Goal: Task Accomplishment & Management: Use online tool/utility

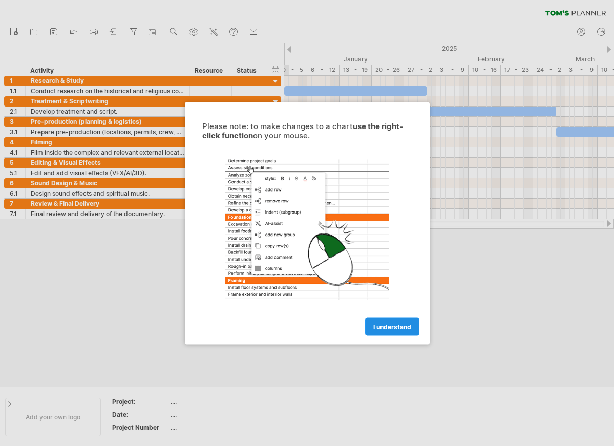
click at [395, 332] on link "I understand" at bounding box center [392, 326] width 54 height 18
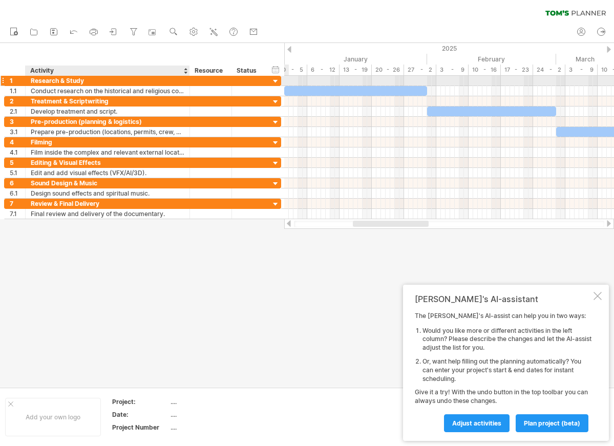
click at [144, 81] on div "Research & Study" at bounding box center [108, 81] width 154 height 10
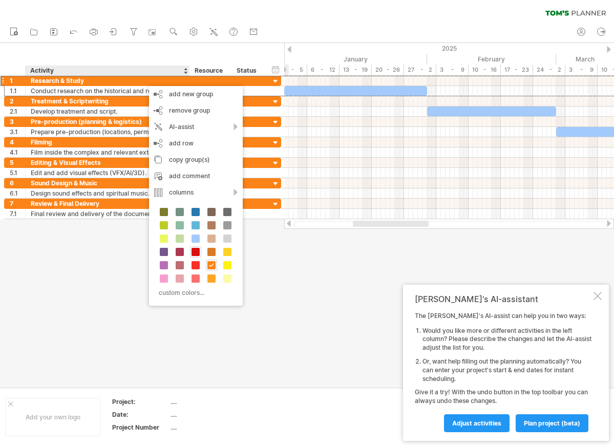
click at [193, 252] on span at bounding box center [195, 252] width 8 height 8
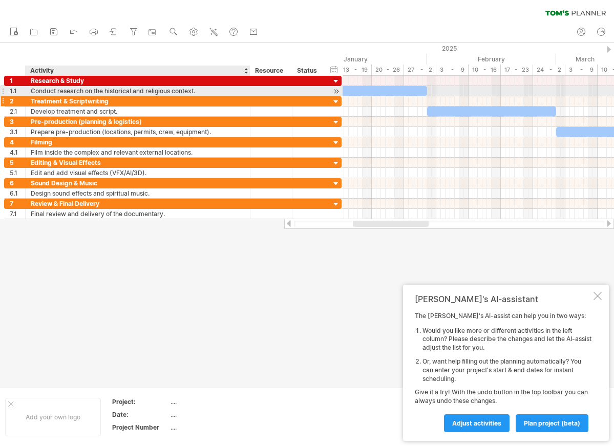
drag, startPoint x: 188, startPoint y: 90, endPoint x: 249, endPoint y: 101, distance: 61.5
click at [249, 101] on div "**********" at bounding box center [173, 147] width 338 height 143
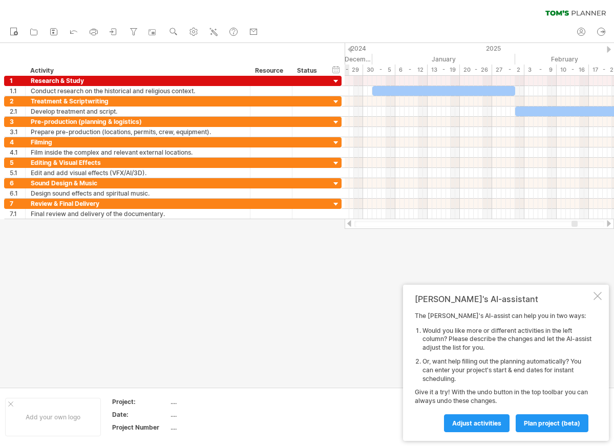
drag, startPoint x: 365, startPoint y: 224, endPoint x: 574, endPoint y: 219, distance: 209.4
click at [575, 219] on div at bounding box center [479, 224] width 269 height 10
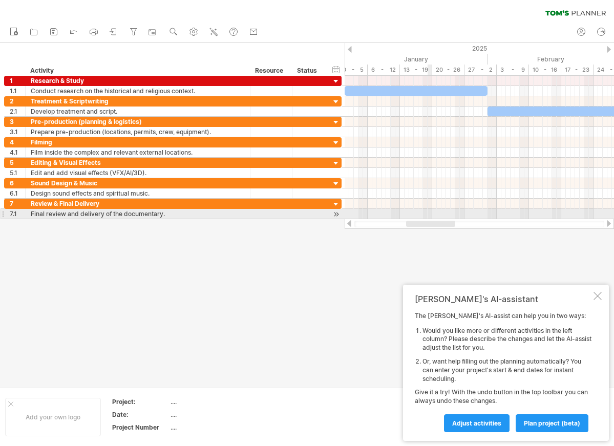
drag, startPoint x: 426, startPoint y: 224, endPoint x: 431, endPoint y: 217, distance: 8.3
click at [431, 217] on div "Trying to reach [DOMAIN_NAME] Connected again... 0% clear filter new 1" at bounding box center [307, 223] width 614 height 446
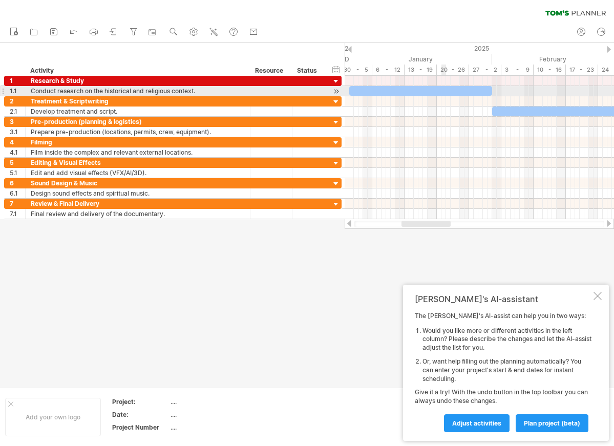
click at [444, 90] on div at bounding box center [420, 91] width 143 height 10
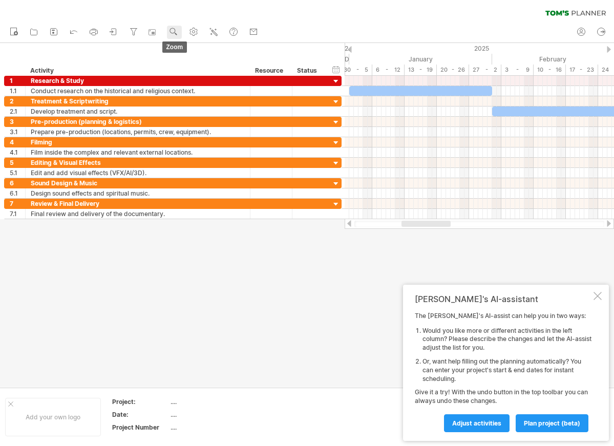
click at [174, 31] on use at bounding box center [173, 32] width 10 height 10
click at [194, 31] on use at bounding box center [193, 32] width 10 height 10
select select "*"
select select "**"
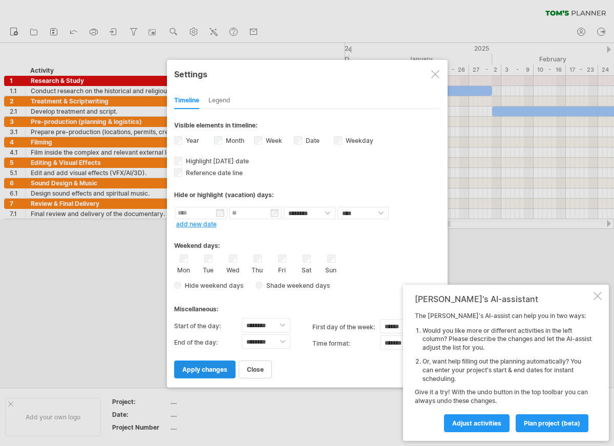
click at [209, 370] on span "apply changes" at bounding box center [204, 370] width 45 height 8
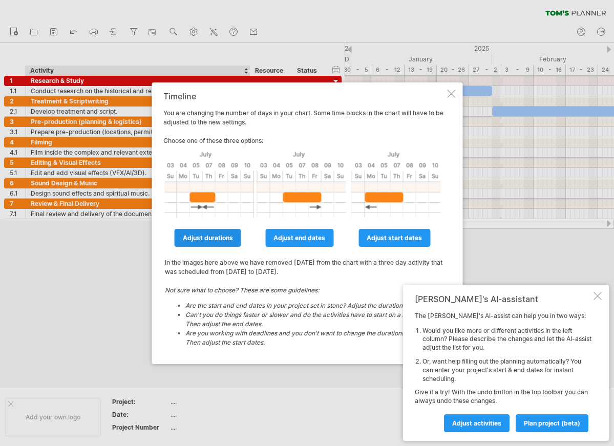
click at [230, 240] on span "adjust durations" at bounding box center [208, 238] width 50 height 8
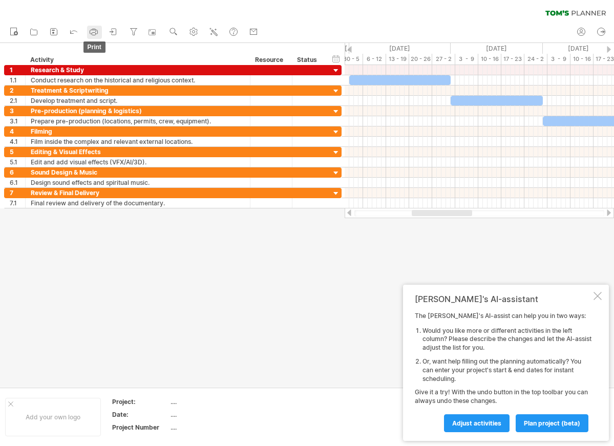
click at [91, 31] on icon at bounding box center [94, 32] width 10 height 10
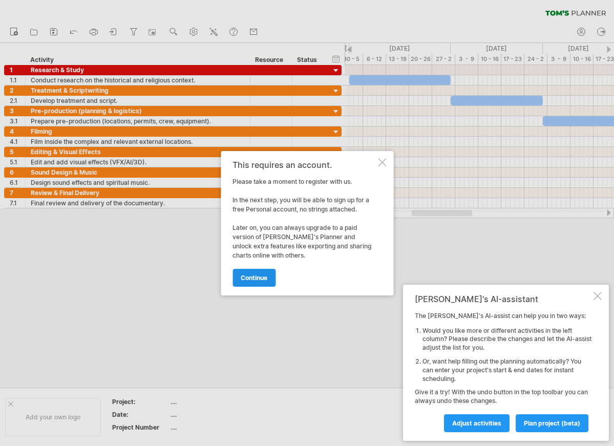
click at [265, 279] on span "continue" at bounding box center [254, 278] width 27 height 8
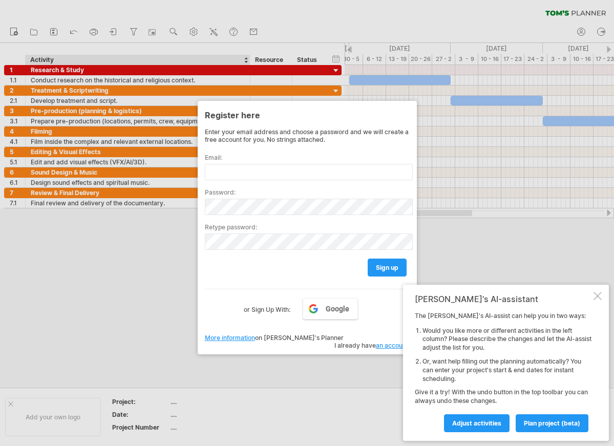
click at [146, 249] on div at bounding box center [307, 223] width 614 height 446
click at [478, 214] on div at bounding box center [307, 223] width 614 height 446
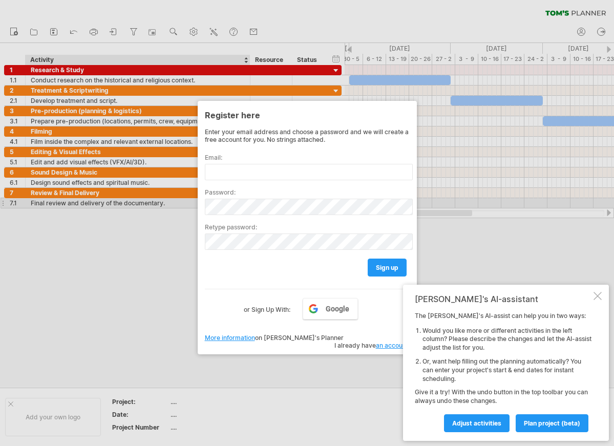
click at [97, 203] on div at bounding box center [307, 223] width 614 height 446
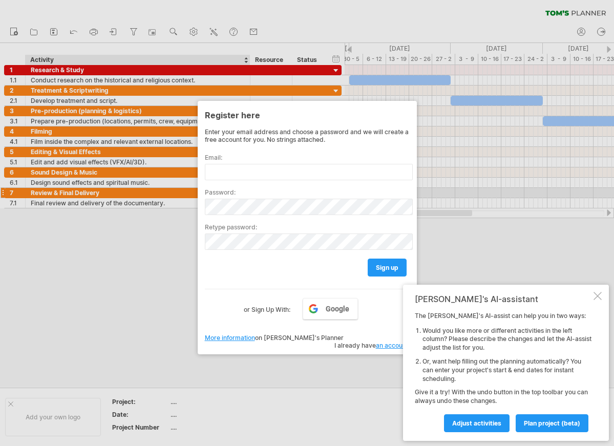
click at [99, 189] on div at bounding box center [307, 223] width 614 height 446
click at [98, 174] on div at bounding box center [307, 223] width 614 height 446
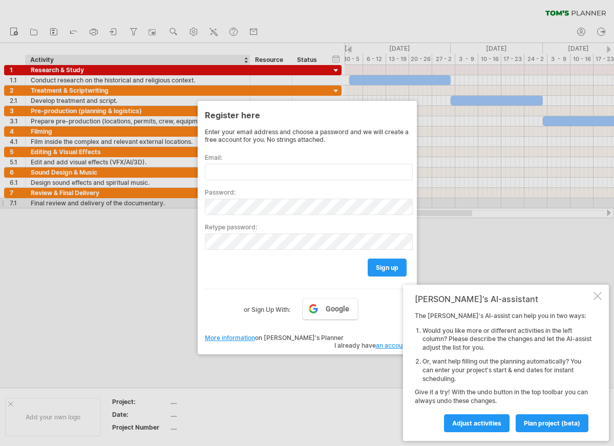
drag, startPoint x: 98, startPoint y: 130, endPoint x: 104, endPoint y: 215, distance: 85.2
click at [104, 215] on div at bounding box center [307, 223] width 614 height 446
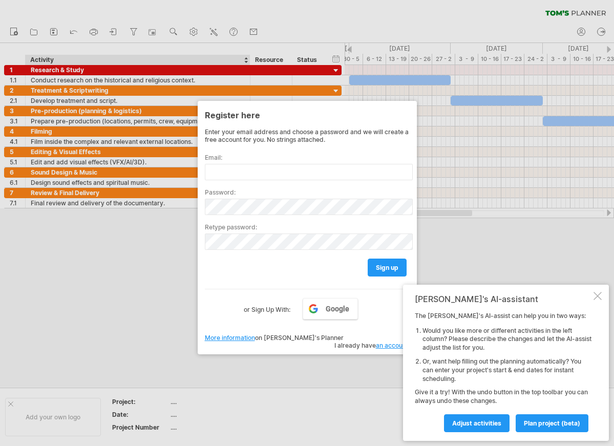
click at [192, 252] on div at bounding box center [307, 223] width 614 height 446
click at [599, 294] on div at bounding box center [597, 296] width 8 height 8
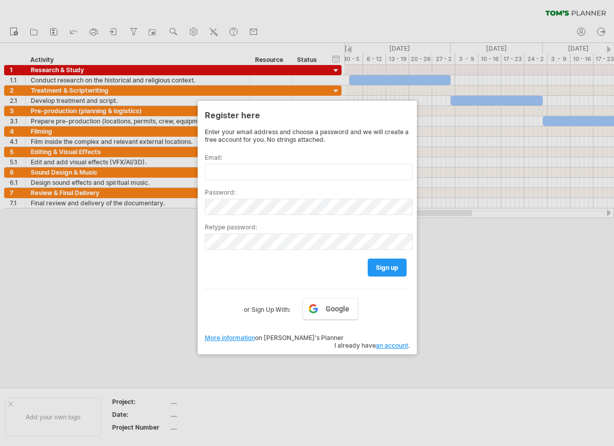
click at [51, 29] on div at bounding box center [307, 223] width 614 height 446
